Goal: Understand process/instructions: Learn how to perform a task or action

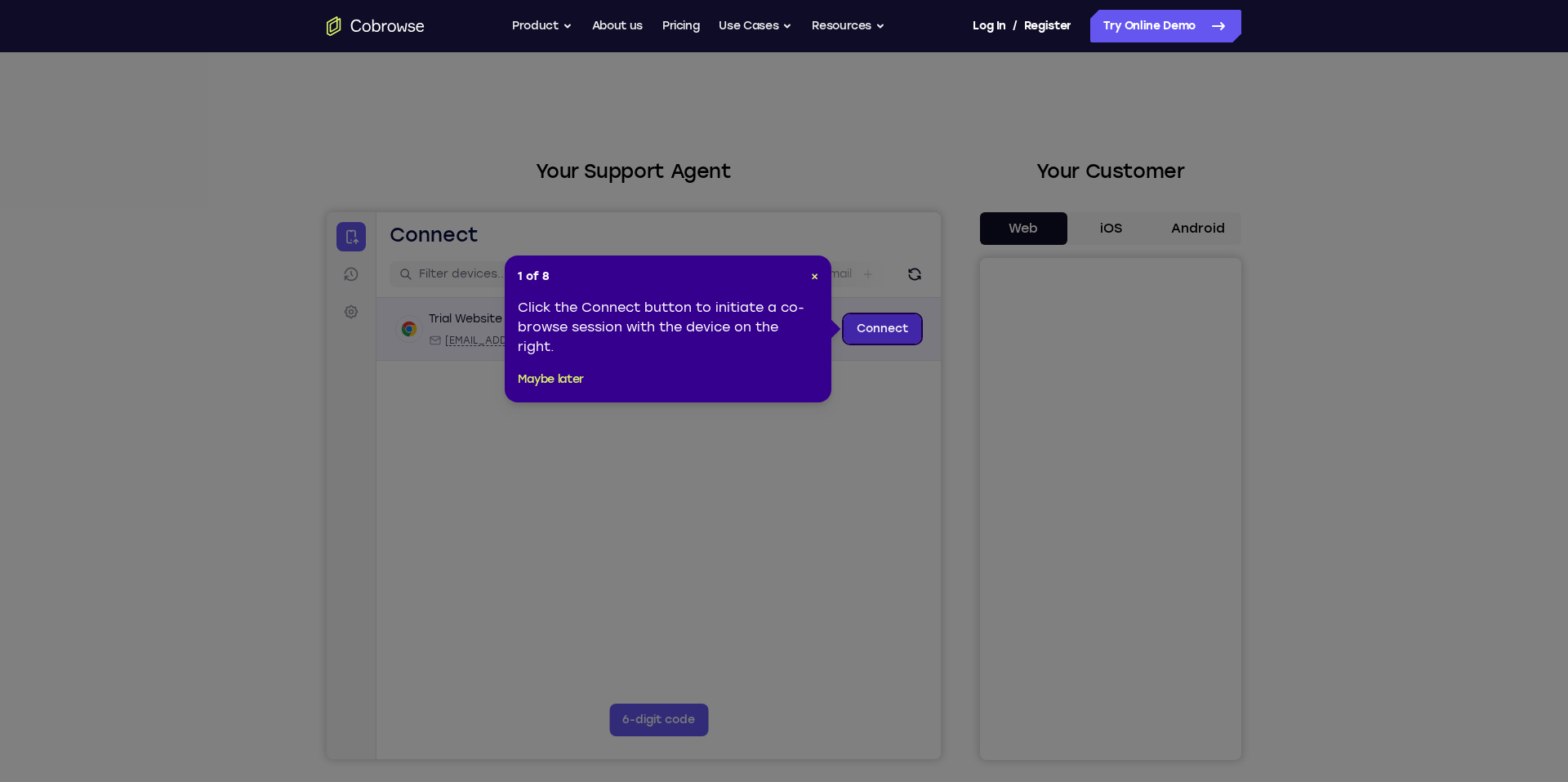
click at [894, 327] on link "Connect" at bounding box center [882, 329] width 77 height 29
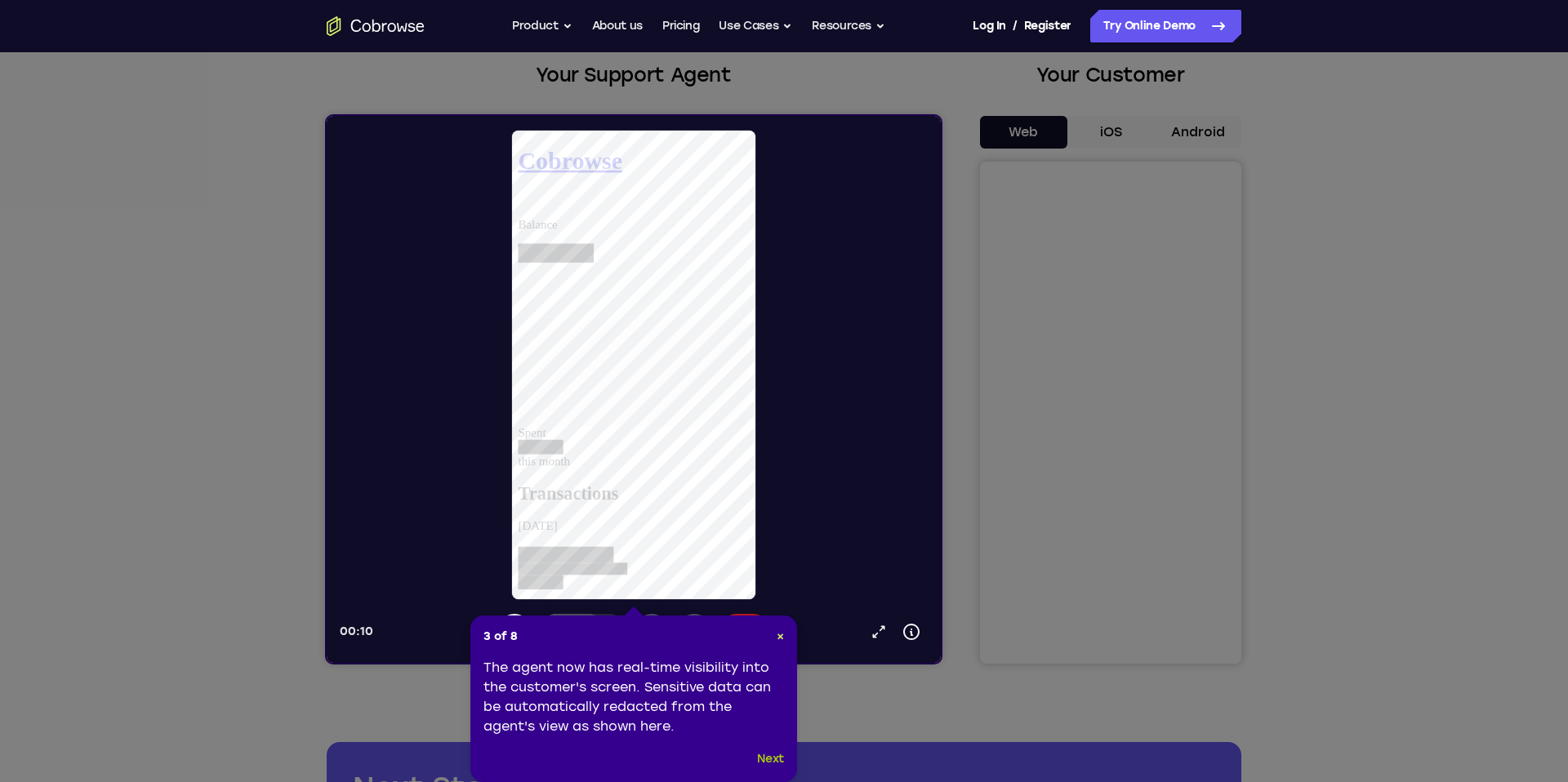
click at [772, 758] on button "Next" at bounding box center [770, 759] width 27 height 19
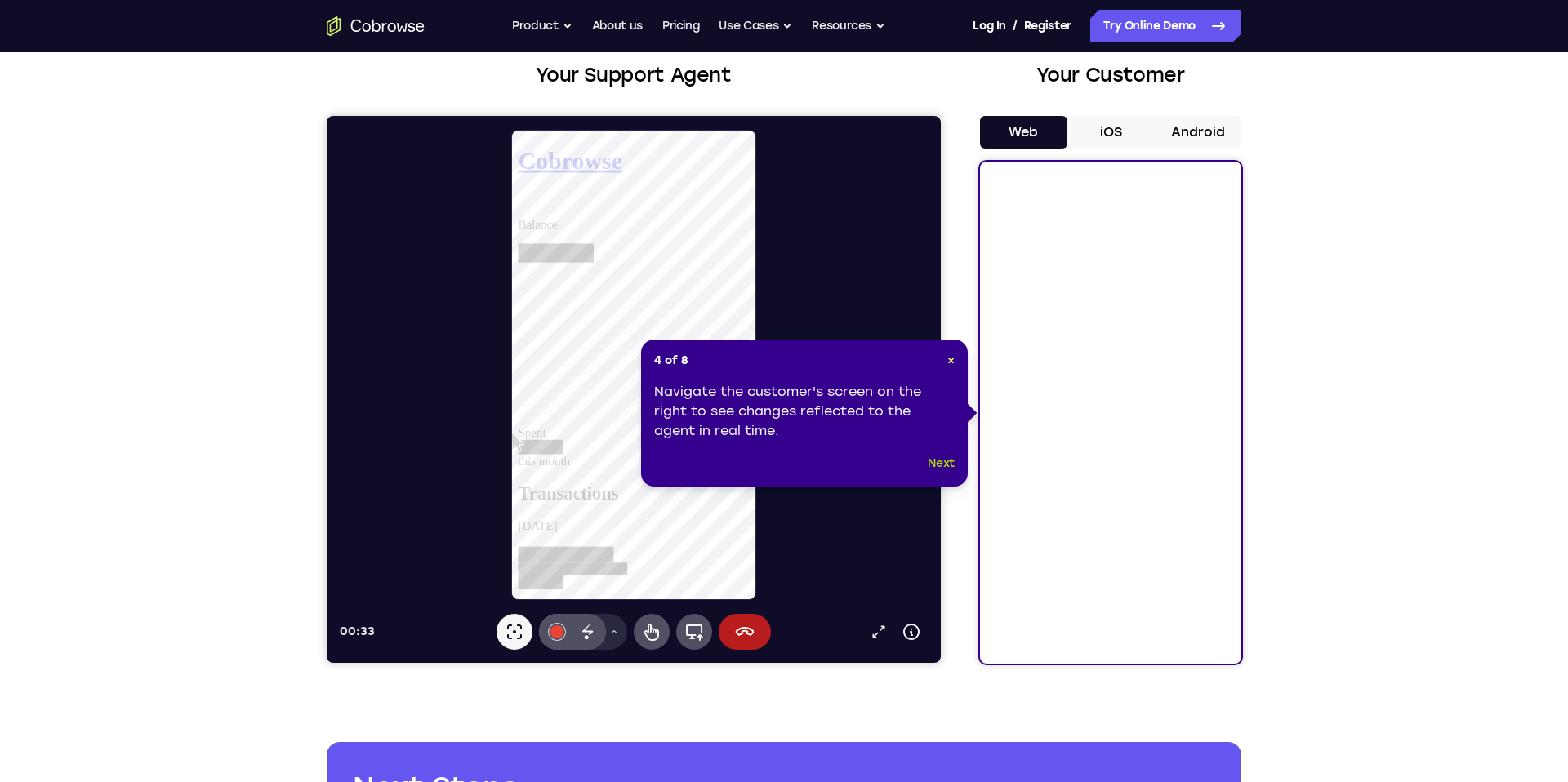
drag, startPoint x: 939, startPoint y: 461, endPoint x: 613, endPoint y: 345, distance: 346.0
click at [939, 461] on button "Next" at bounding box center [941, 463] width 27 height 19
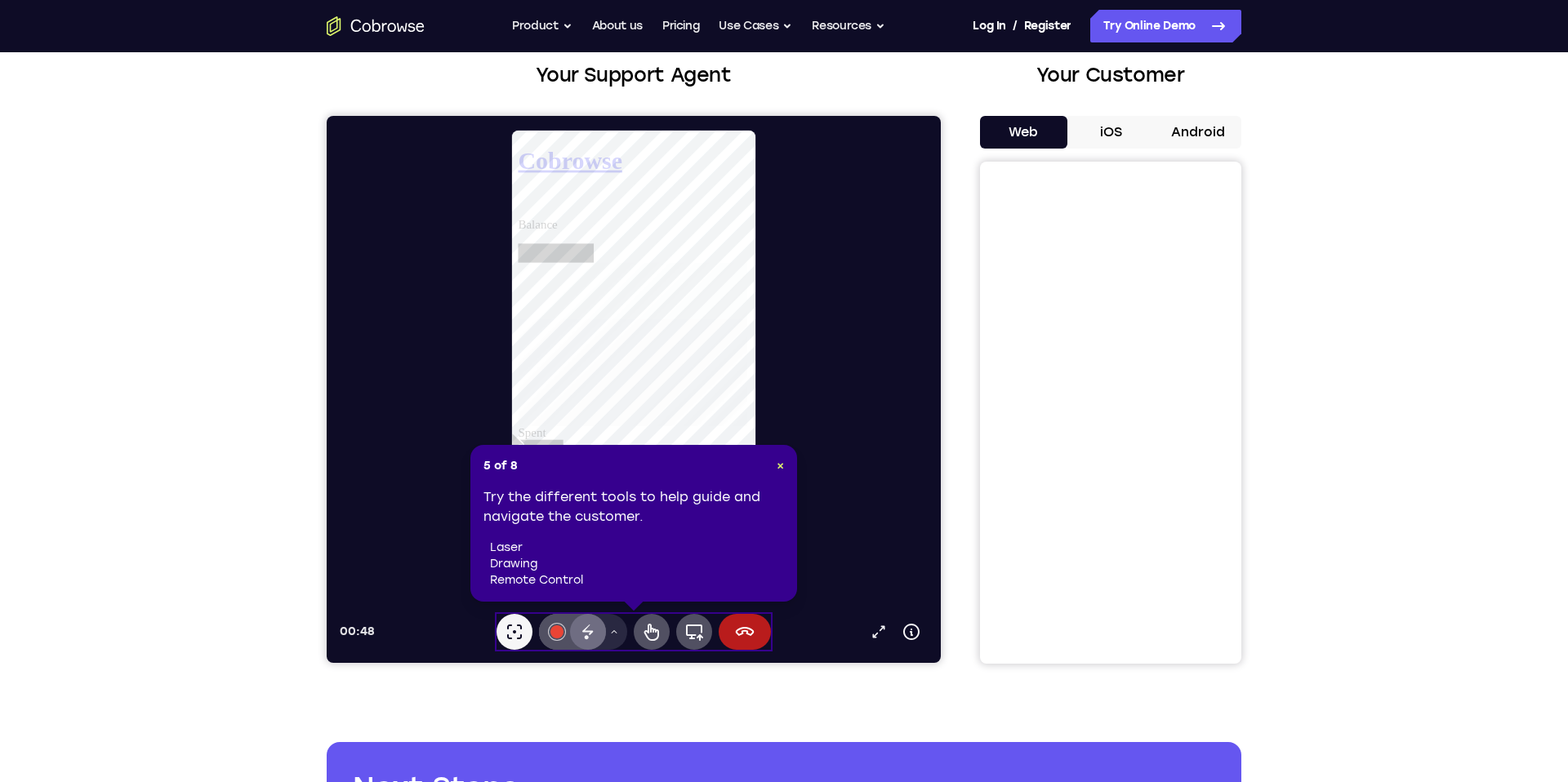
click at [585, 635] on icon at bounding box center [588, 631] width 19 height 19
click at [612, 634] on icon at bounding box center [614, 631] width 10 height 10
click at [616, 632] on icon at bounding box center [614, 631] width 10 height 10
click at [648, 632] on icon at bounding box center [651, 632] width 14 height 17
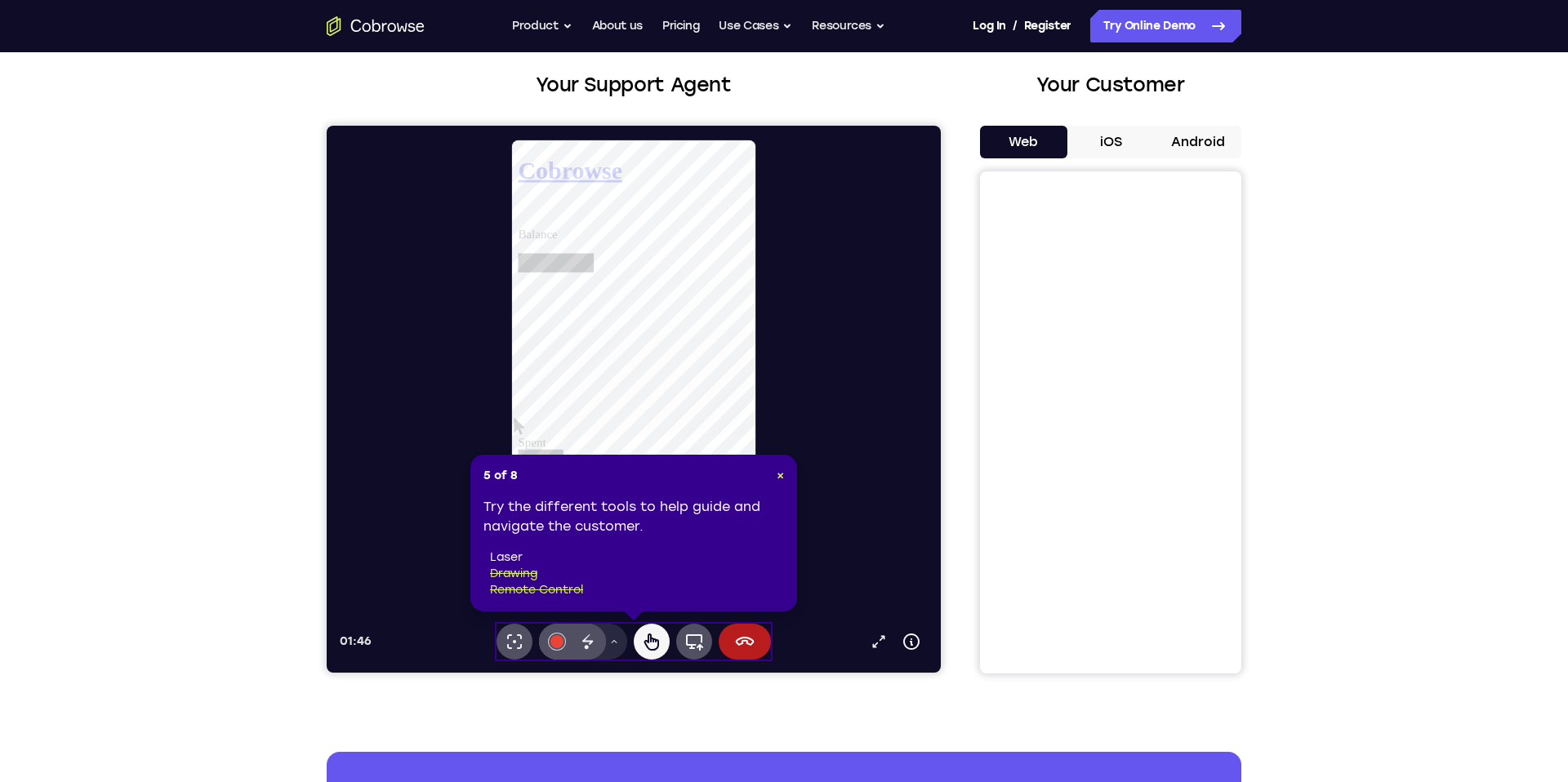
scroll to position [86, 0]
click at [512, 643] on icon at bounding box center [515, 642] width 19 height 19
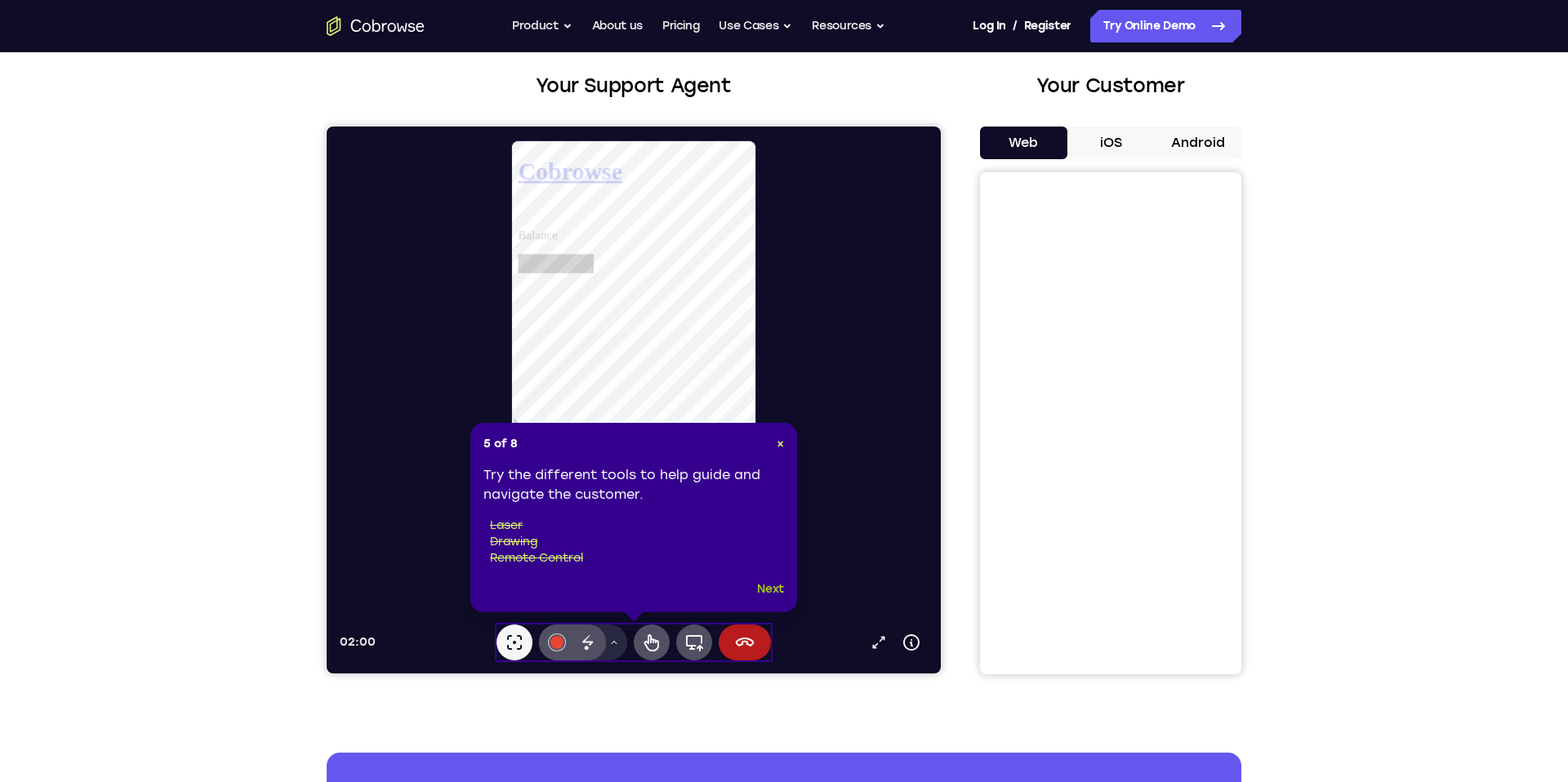
drag, startPoint x: 771, startPoint y: 590, endPoint x: 445, endPoint y: 463, distance: 349.9
click at [771, 590] on button "Next" at bounding box center [770, 589] width 27 height 19
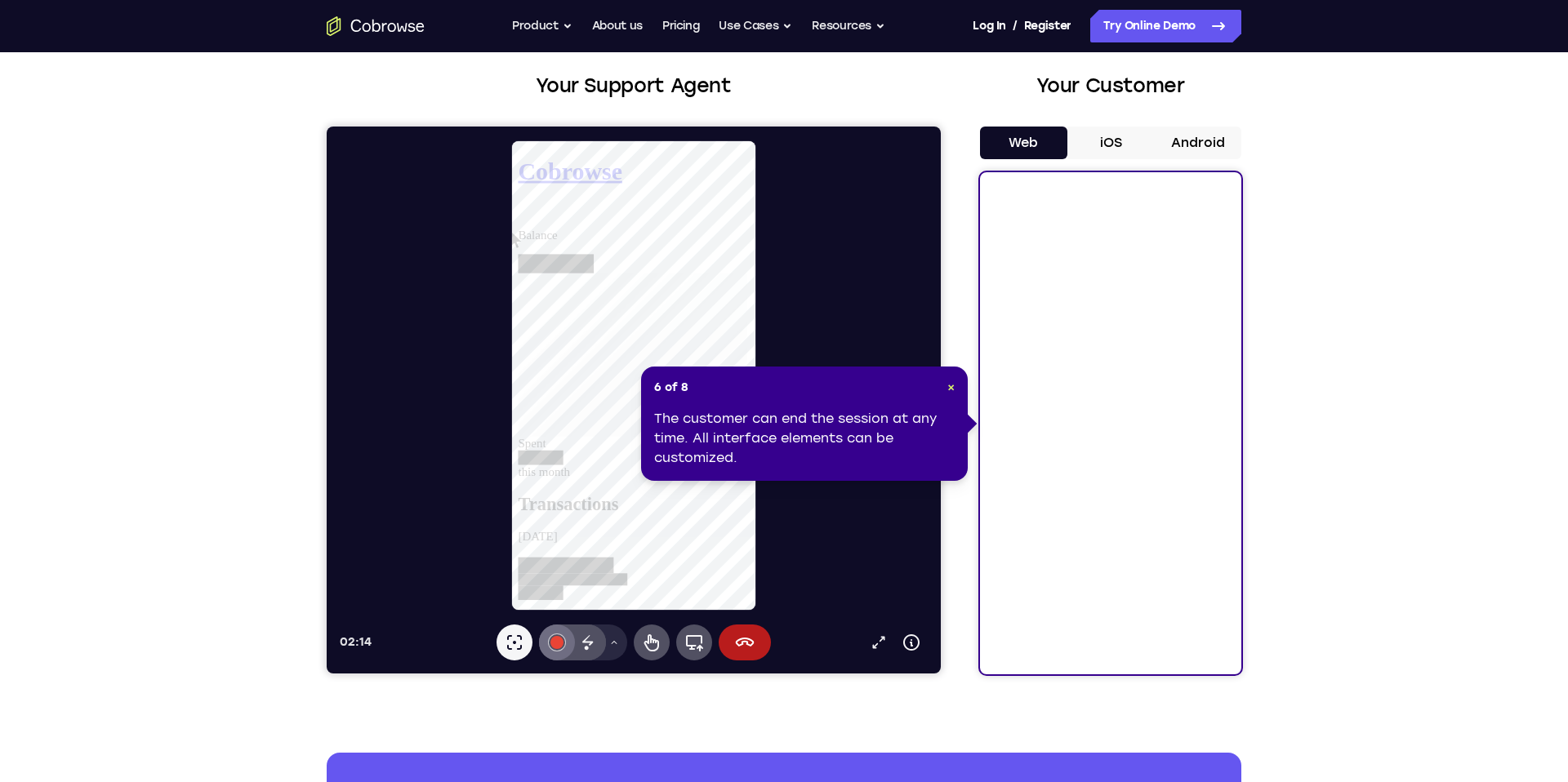
click at [555, 644] on div at bounding box center [557, 643] width 14 height 14
click at [558, 549] on button "Select color #10b5cb" at bounding box center [556, 547] width 16 height 16
click at [591, 648] on icon at bounding box center [588, 642] width 19 height 19
click at [561, 643] on div at bounding box center [557, 643] width 14 height 14
click at [558, 573] on button "Select color #f9ab02" at bounding box center [556, 571] width 16 height 16
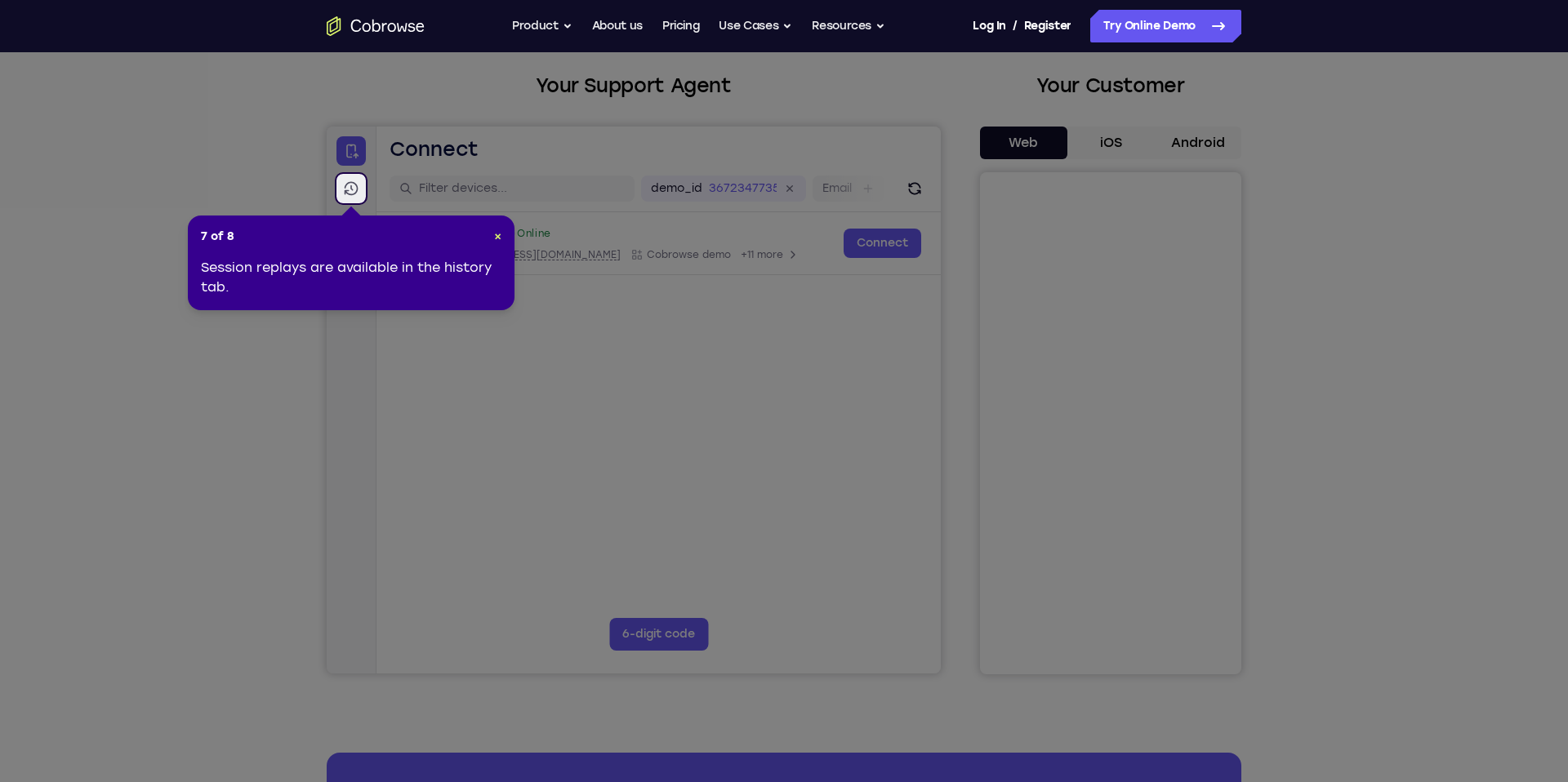
click at [350, 191] on icon at bounding box center [350, 188] width 16 height 16
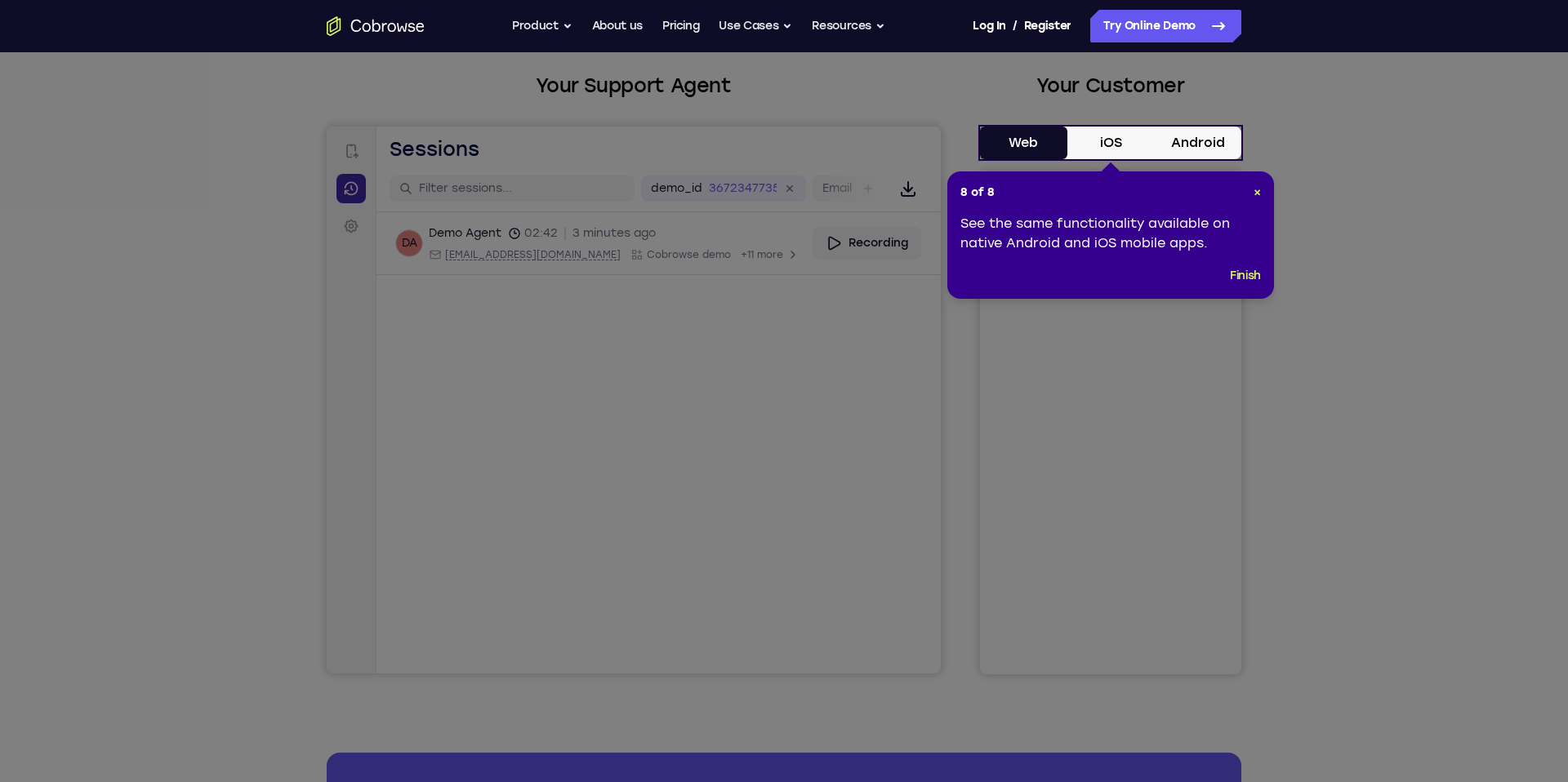
click at [350, 191] on icon at bounding box center [784, 391] width 1568 height 782
click at [844, 241] on icon at bounding box center [784, 391] width 1568 height 782
click at [839, 246] on icon at bounding box center [784, 391] width 1568 height 782
click at [1105, 145] on button "iOS" at bounding box center [1110, 143] width 87 height 33
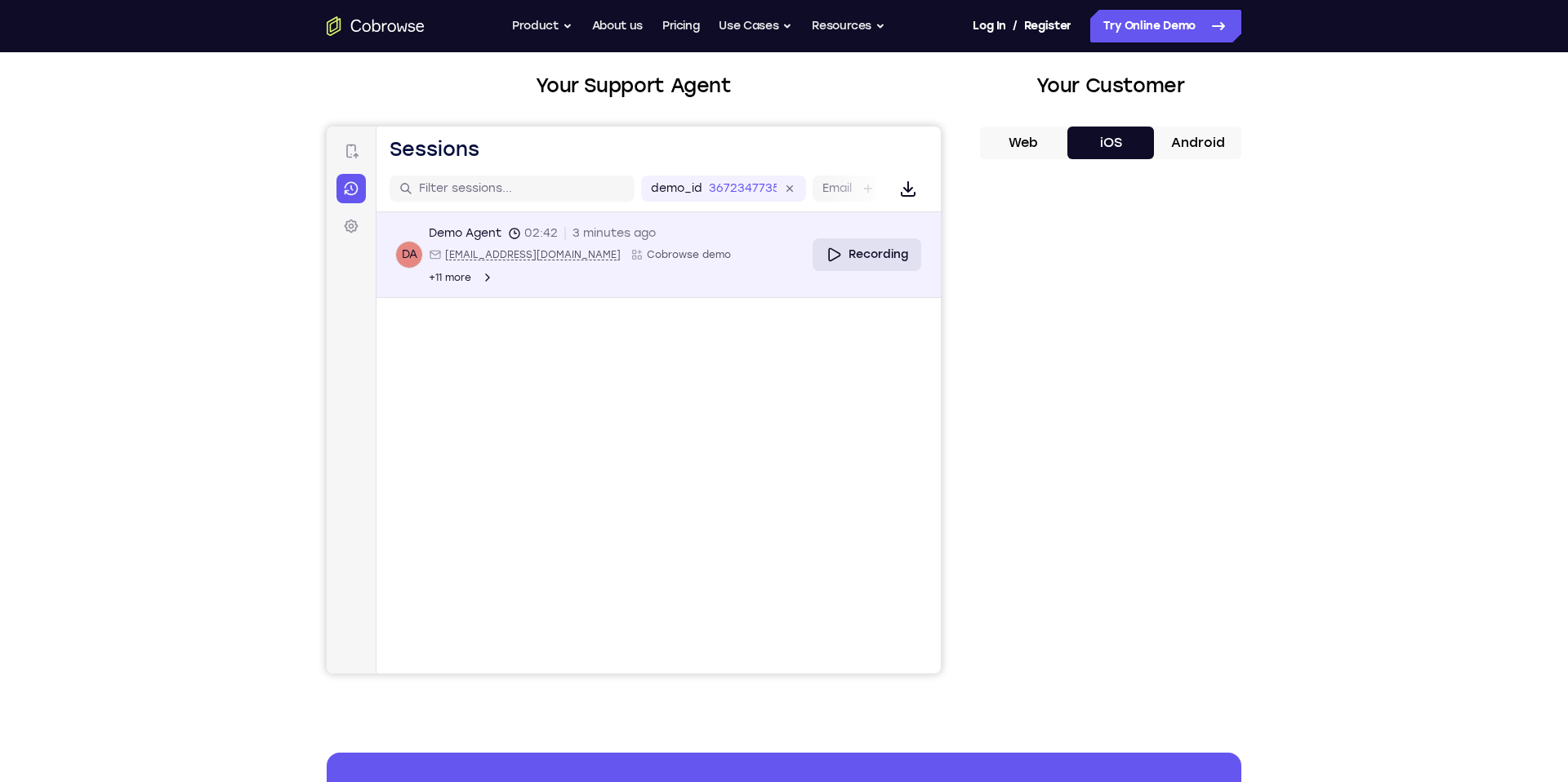
click at [882, 248] on link "Recording" at bounding box center [866, 255] width 108 height 33
